Goal: Find contact information: Find contact information

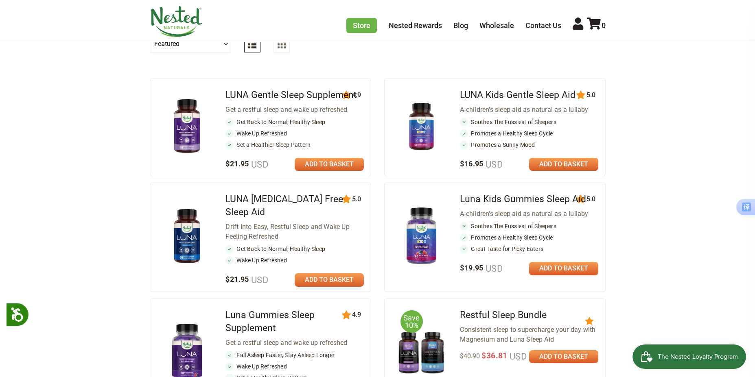
scroll to position [81, 0]
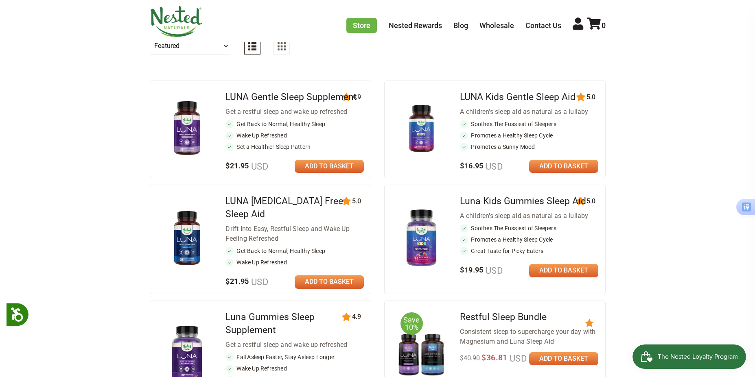
click at [169, 22] on img at bounding box center [176, 21] width 53 height 31
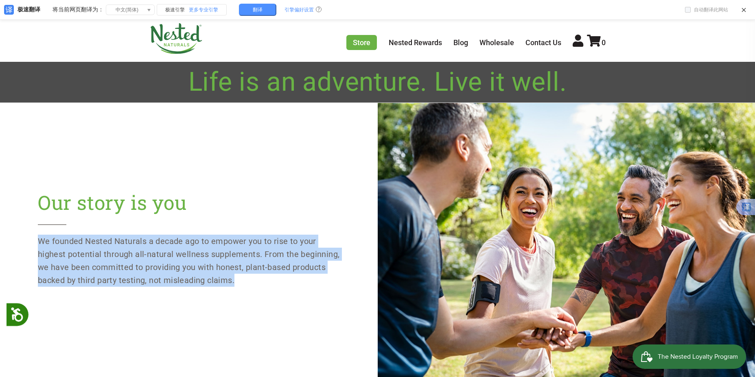
drag, startPoint x: 40, startPoint y: 239, endPoint x: 263, endPoint y: 283, distance: 227.3
click at [263, 283] on p "We founded Nested Naturals a decade ago to empower you to rise to your highest …" at bounding box center [189, 261] width 302 height 52
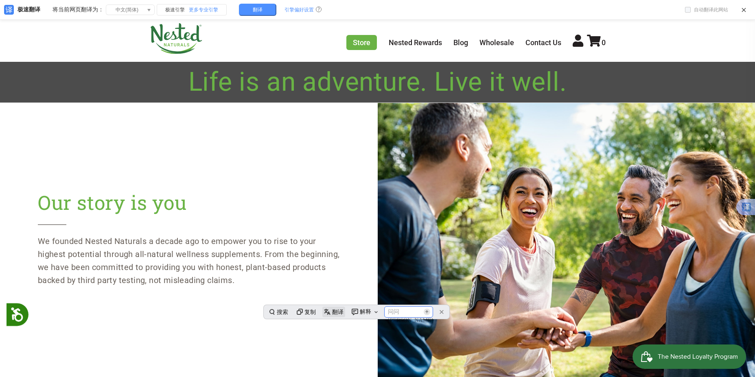
click at [339, 312] on div "翻译" at bounding box center [337, 312] width 11 height 9
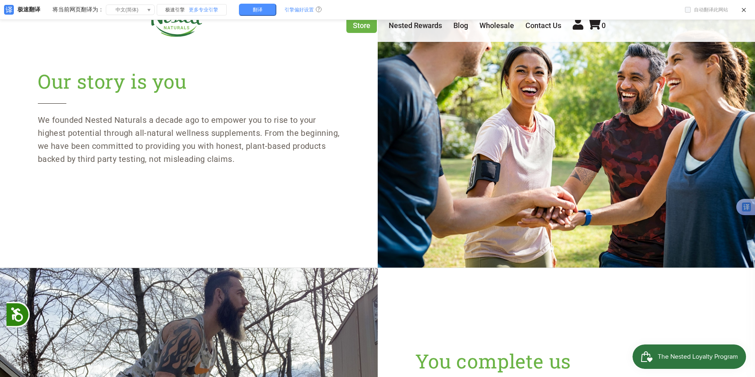
scroll to position [100, 0]
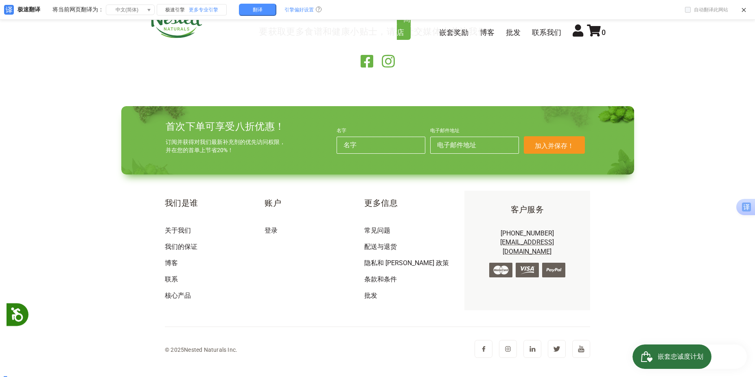
scroll to position [1690, 0]
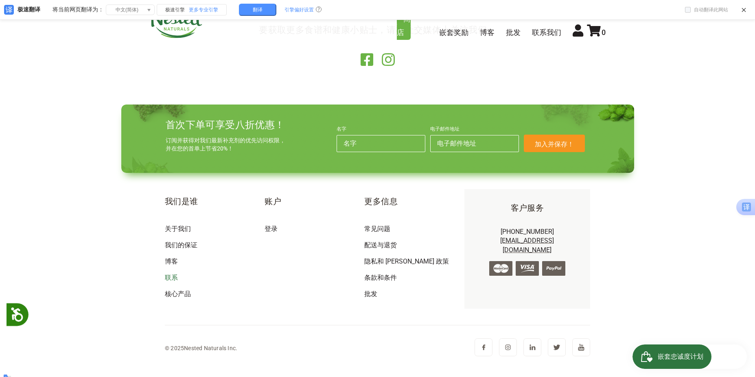
click at [172, 274] on font "联系" at bounding box center [171, 278] width 13 height 8
